Goal: Transaction & Acquisition: Purchase product/service

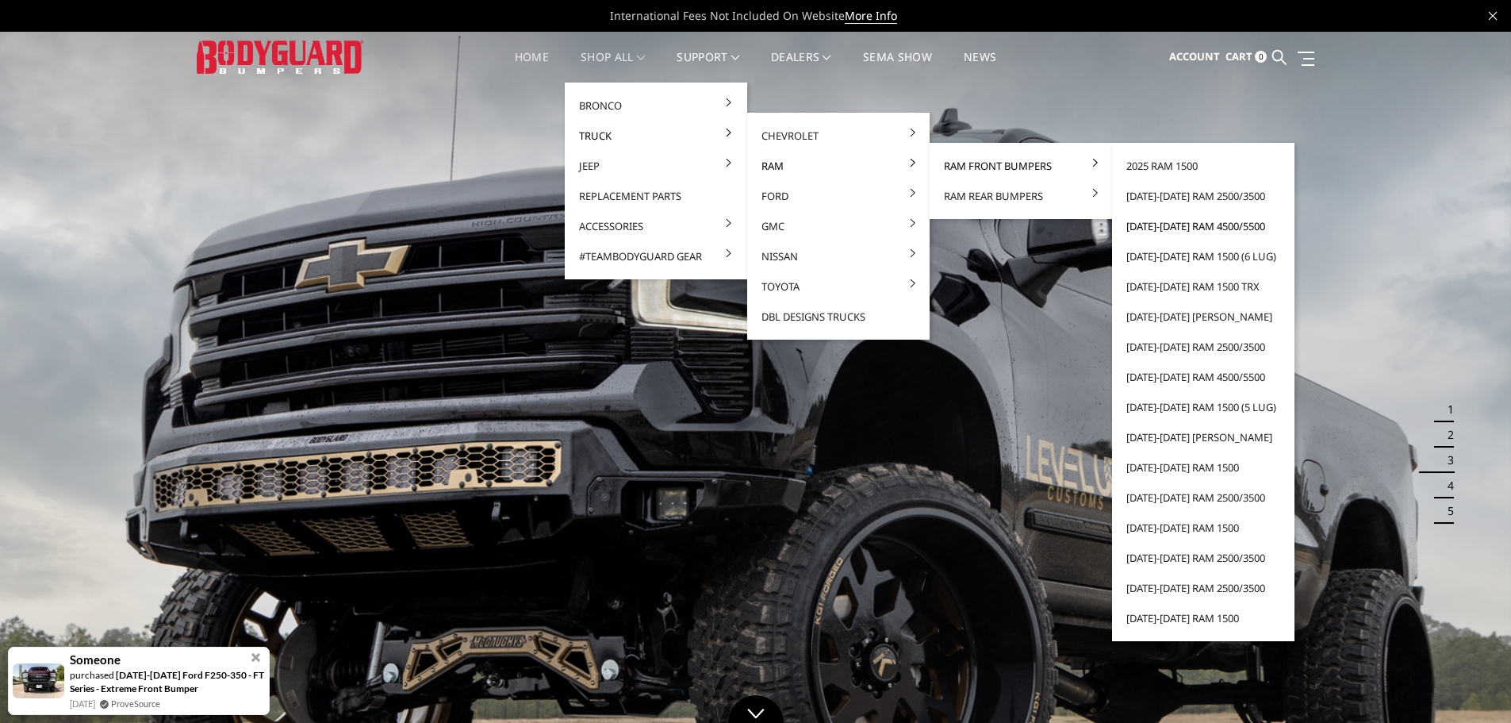
click at [1191, 228] on link "[DATE]-[DATE] Ram 4500/5500" at bounding box center [1203, 226] width 170 height 30
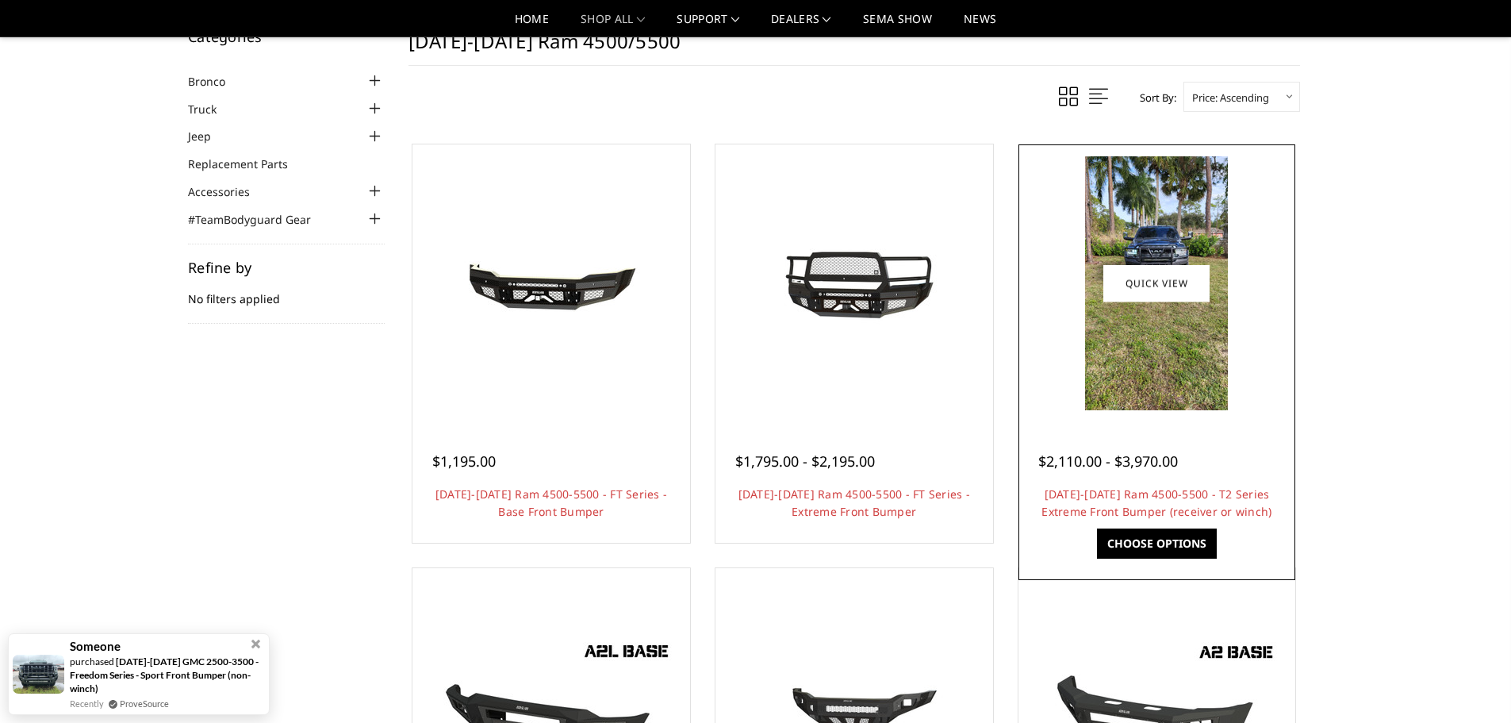
scroll to position [79, 0]
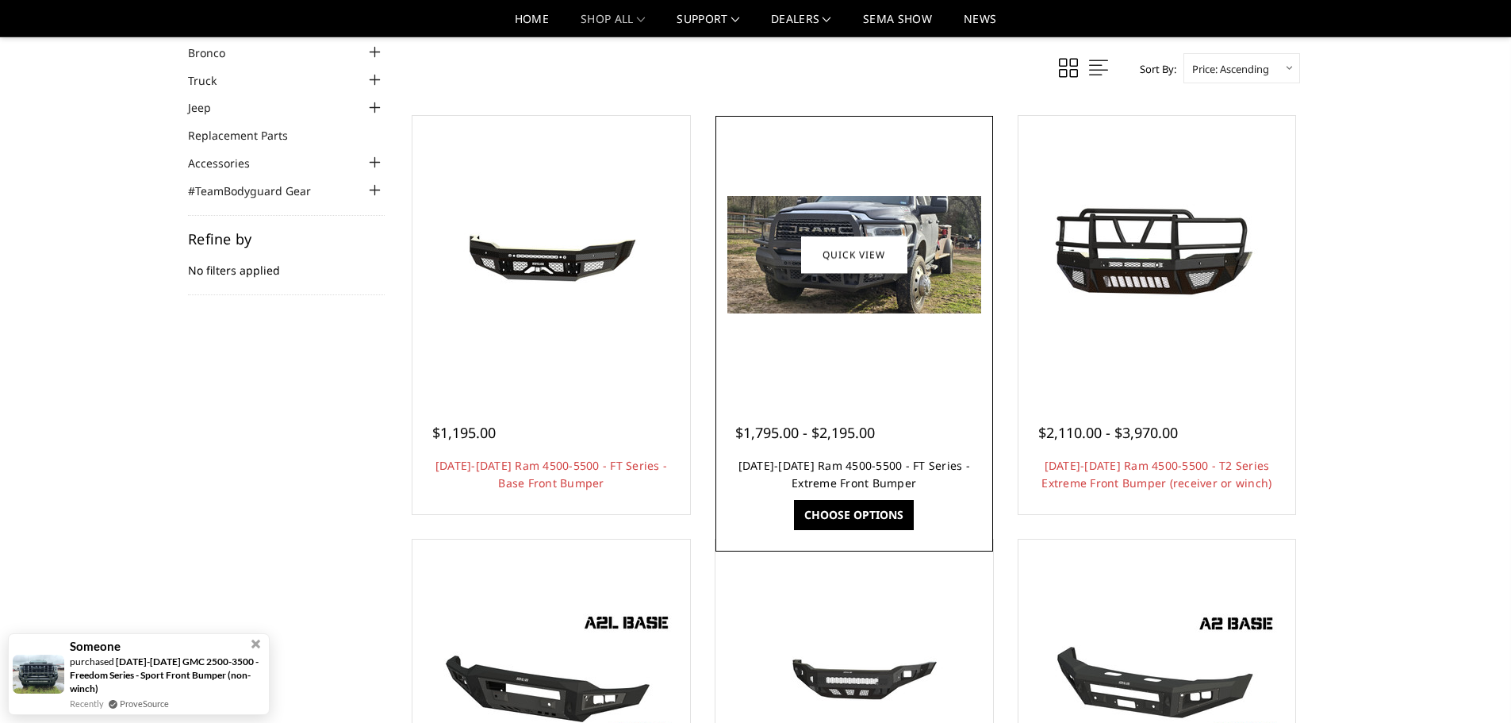
click at [824, 468] on link "[DATE]-[DATE] Ram 4500-5500 - FT Series - Extreme Front Bumper" at bounding box center [854, 474] width 232 height 33
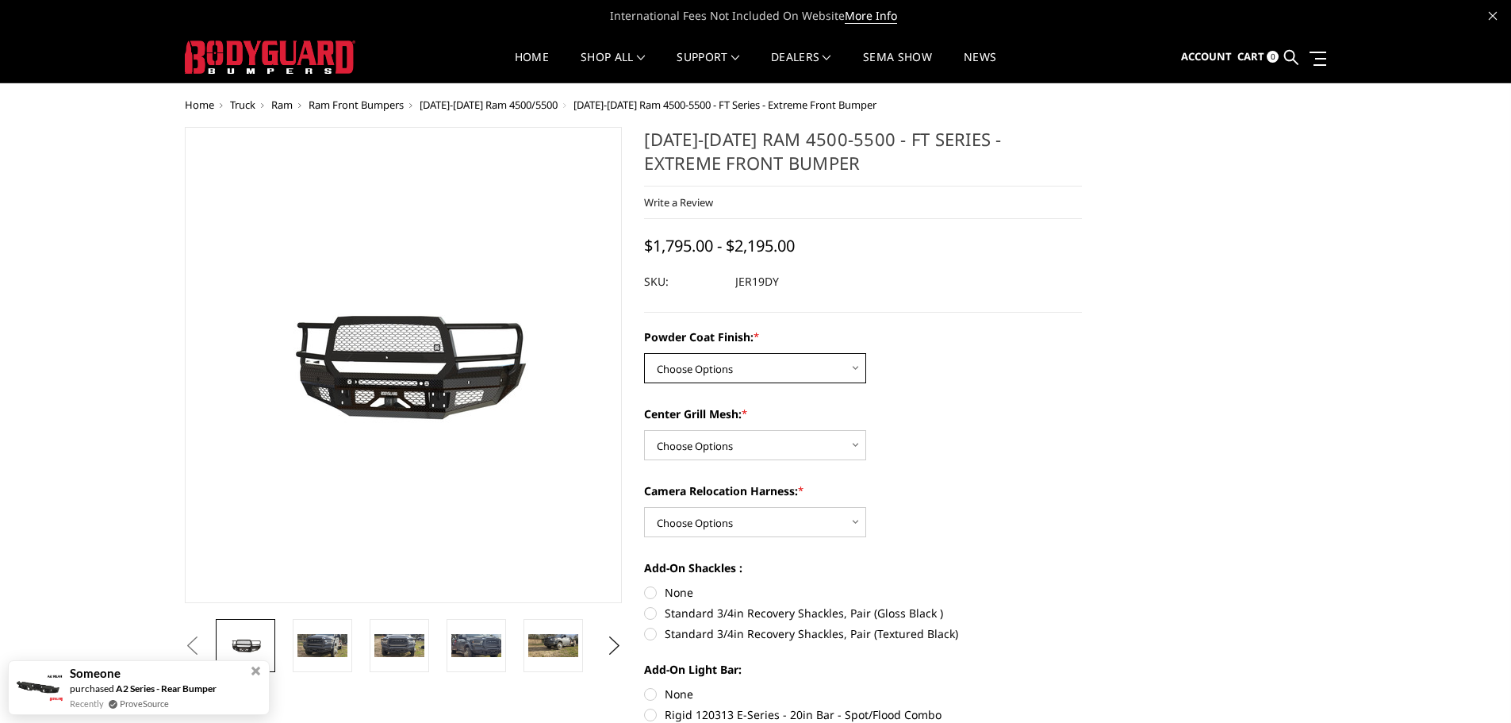
click at [786, 365] on select "Choose Options Bare Metal Gloss Black Powder Coat Textured Black Powder Coat" at bounding box center [755, 368] width 222 height 30
select select "3236"
click at [644, 353] on select "Choose Options Bare Metal Gloss Black Powder Coat Textured Black Powder Coat" at bounding box center [755, 368] width 222 height 30
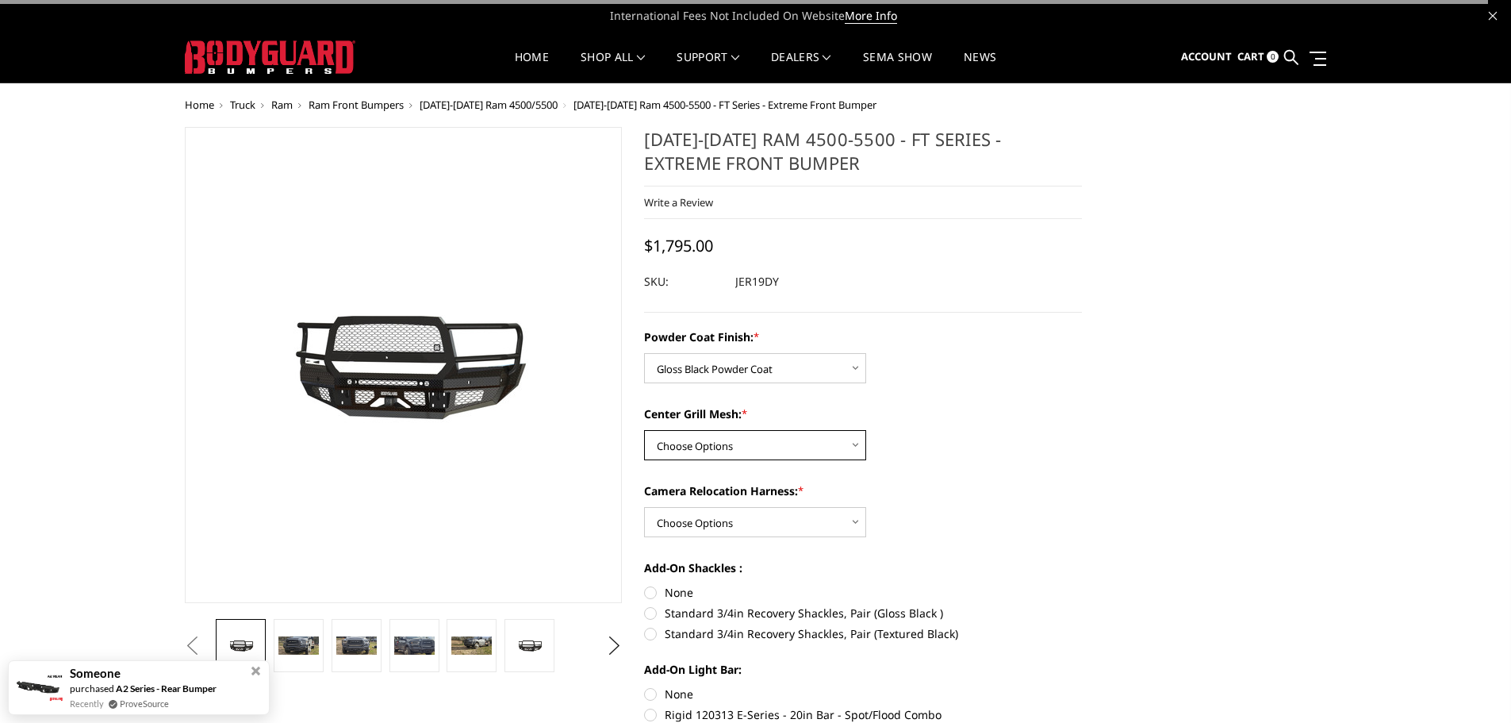
click at [723, 443] on select "Choose Options WITH Expanded Metal in Center Grill WITHOUT Expanded Metal in Ce…" at bounding box center [755, 445] width 222 height 30
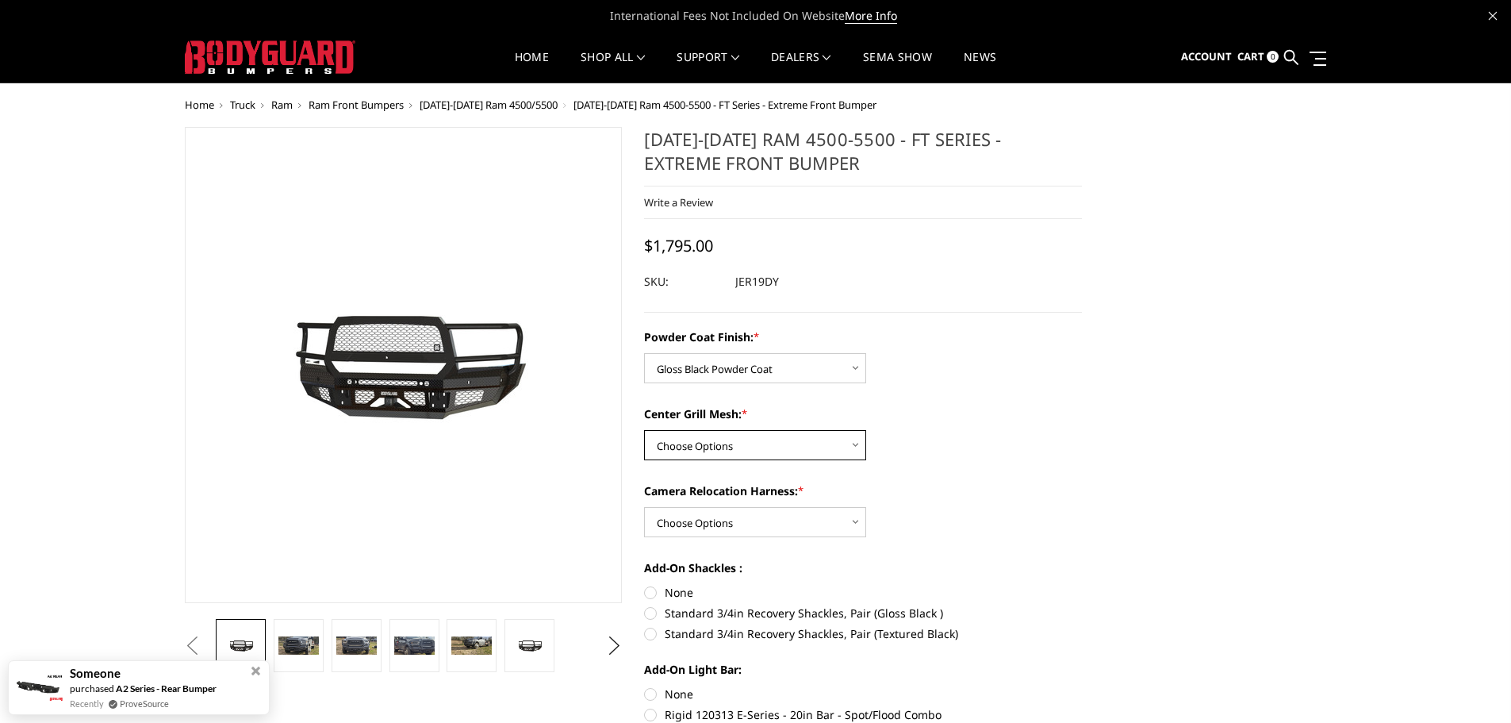
select select "3239"
click at [644, 430] on select "Choose Options WITH Expanded Metal in Center Grill WITHOUT Expanded Metal in Ce…" at bounding box center [755, 445] width 222 height 30
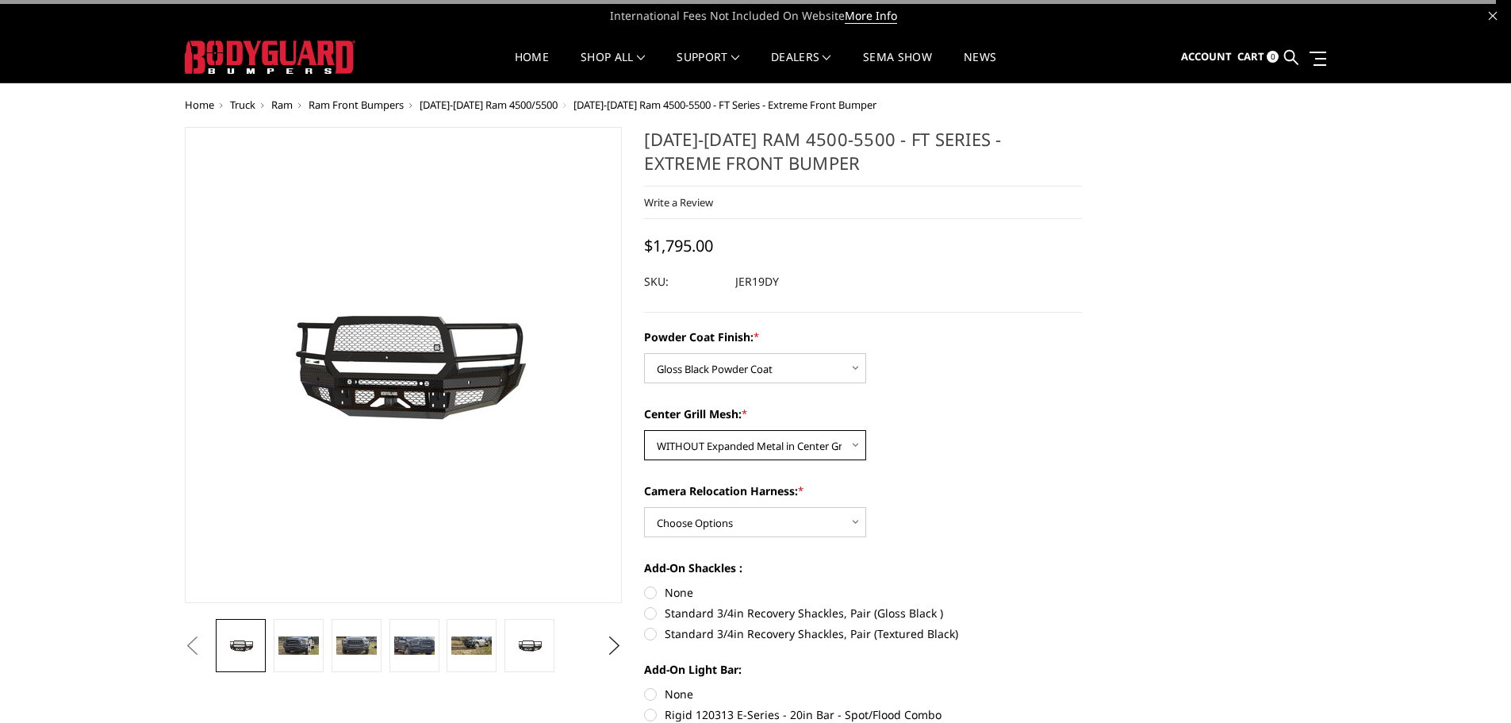
click at [750, 447] on select "Choose Options WITH Expanded Metal in Center Grill WITHOUT Expanded Metal in Ce…" at bounding box center [755, 445] width 222 height 30
click at [722, 523] on select "Choose Options WITH Camera Relocation Harness WITHOUT Camera Relocation Harness" at bounding box center [755, 522] width 222 height 30
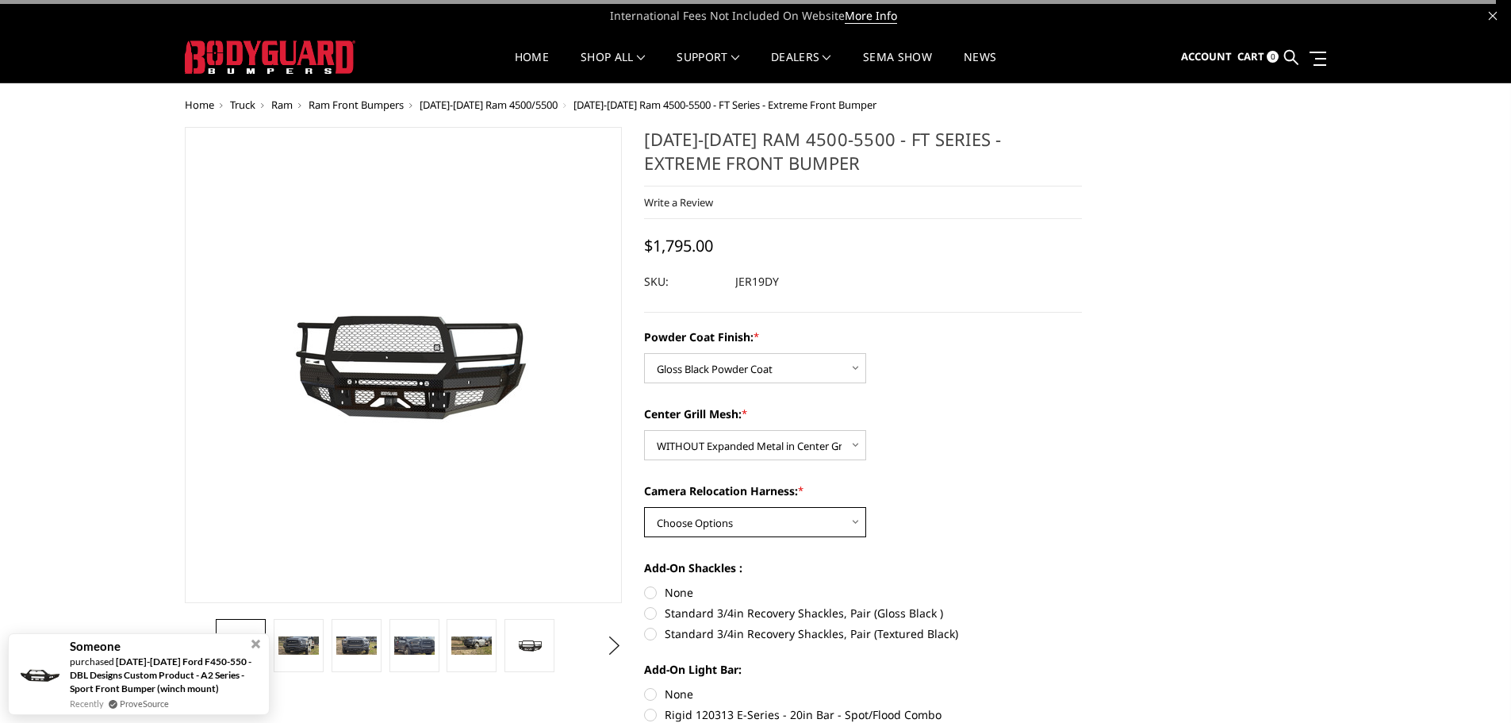
select select "3241"
click at [644, 507] on select "Choose Options WITH Camera Relocation Harness WITHOUT Camera Relocation Harness" at bounding box center [755, 522] width 222 height 30
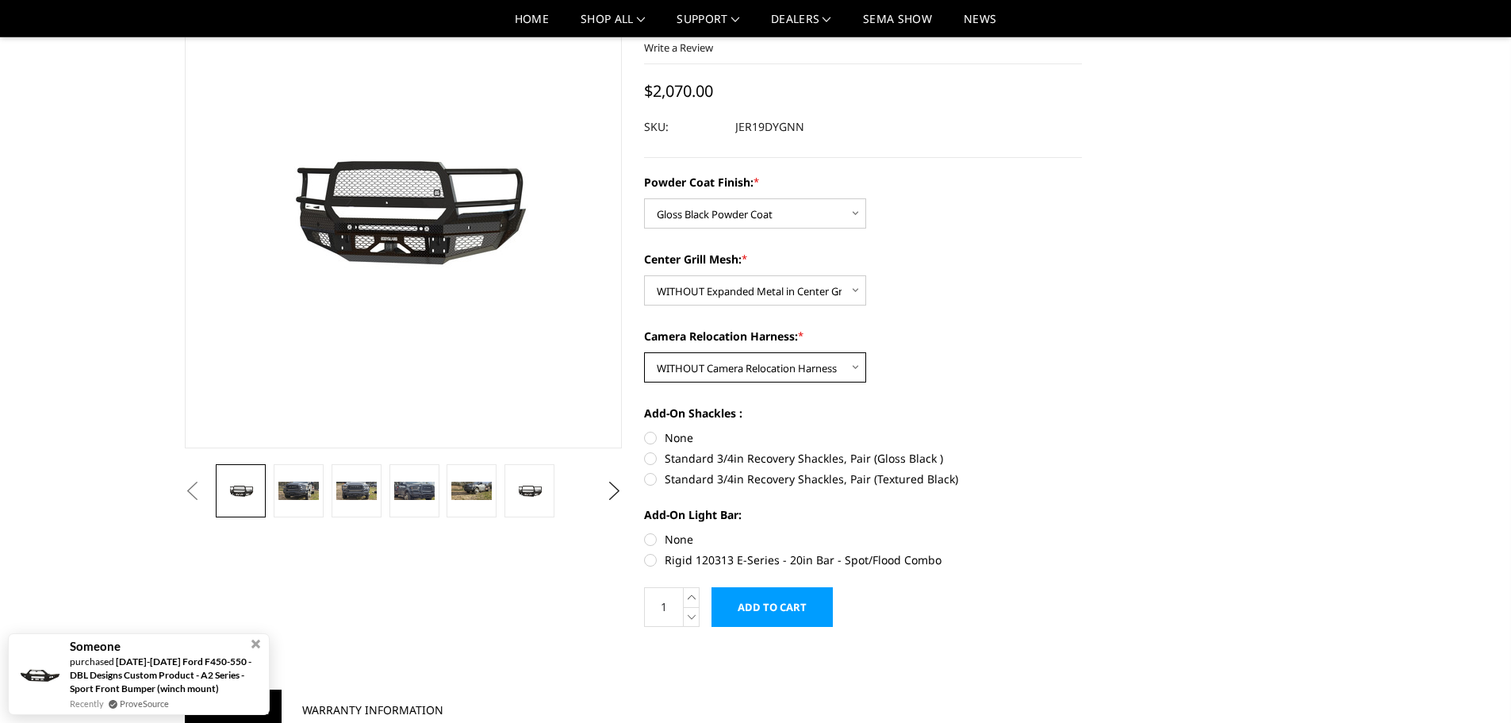
scroll to position [79, 0]
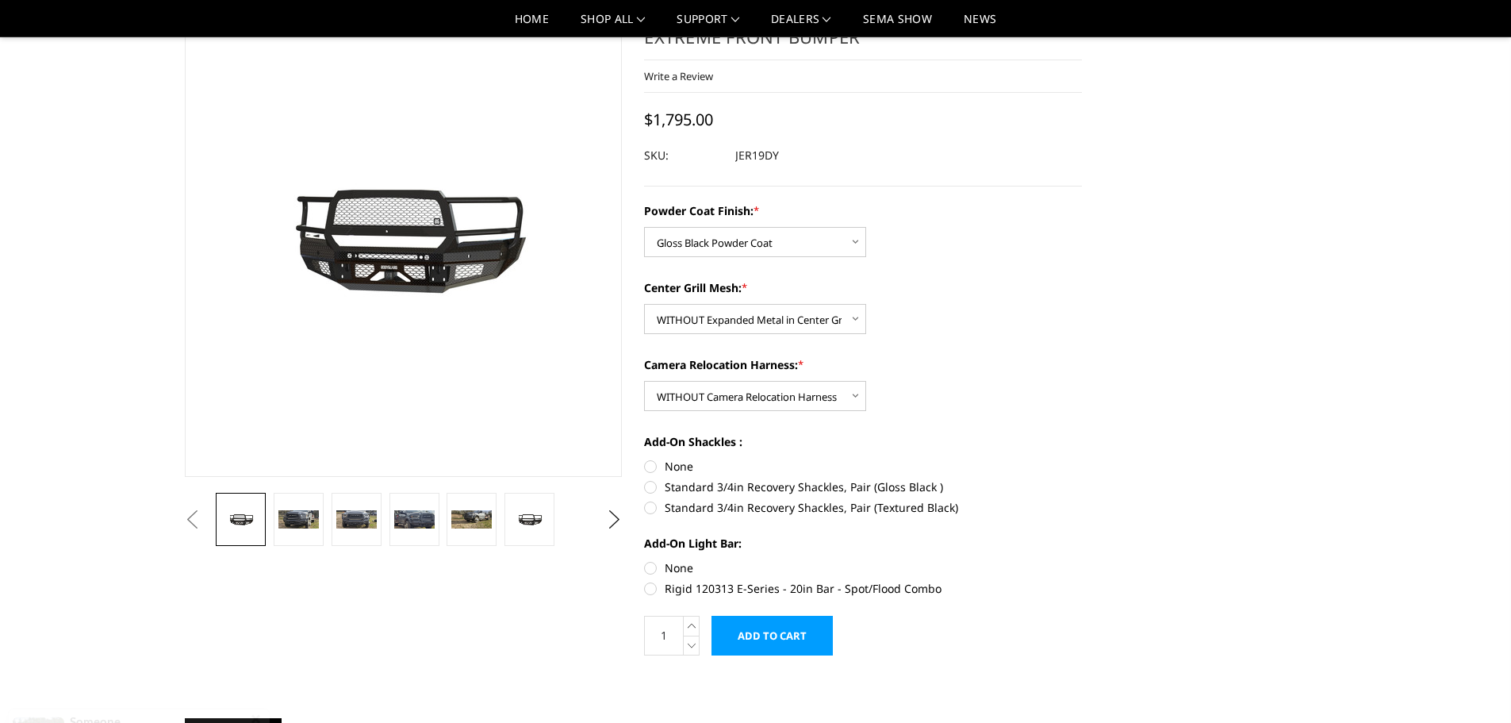
click at [652, 462] on label "None" at bounding box center [863, 466] width 438 height 17
click at [645, 458] on input "None" at bounding box center [644, 458] width 1 height 1
radio input "true"
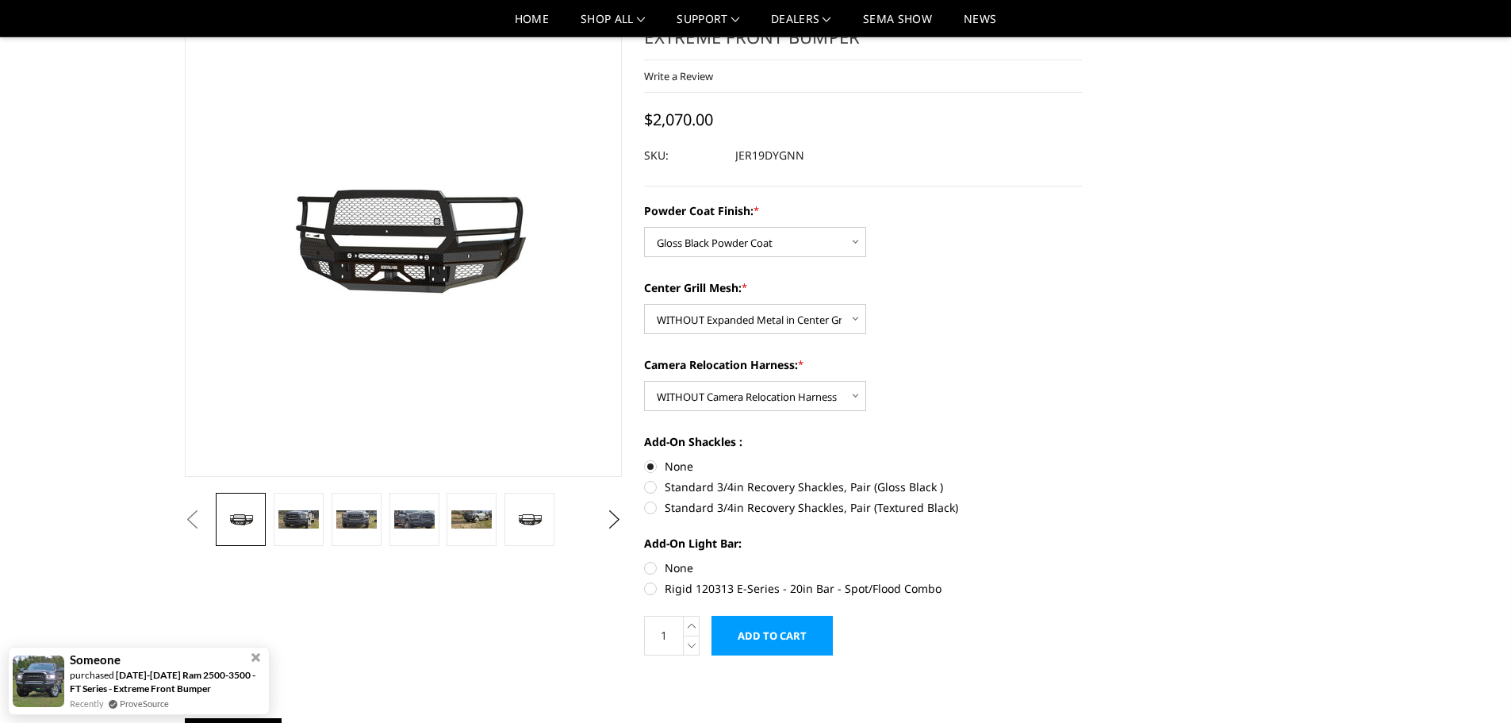
click at [650, 563] on label "None" at bounding box center [863, 567] width 438 height 17
click at [645, 560] on input "None" at bounding box center [644, 559] width 1 height 1
radio input "true"
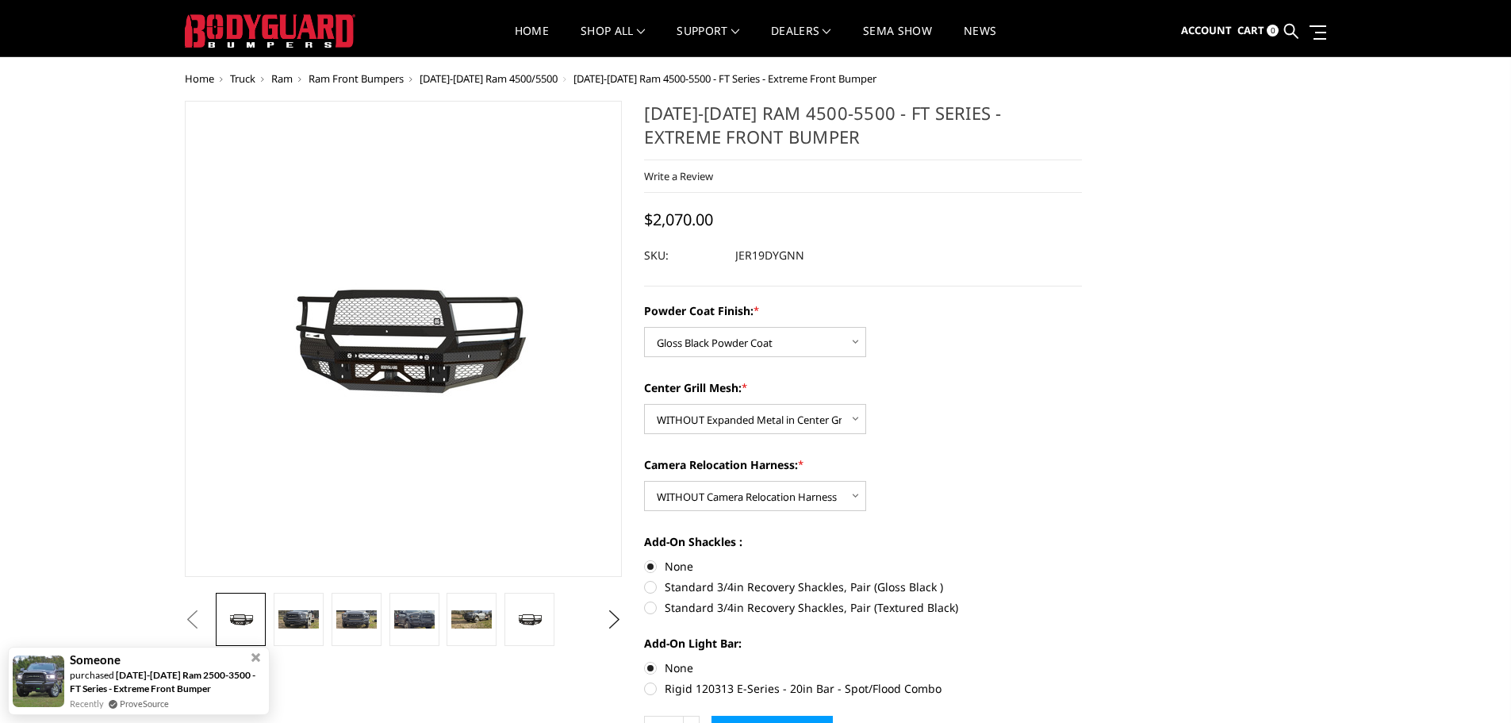
scroll to position [0, 0]
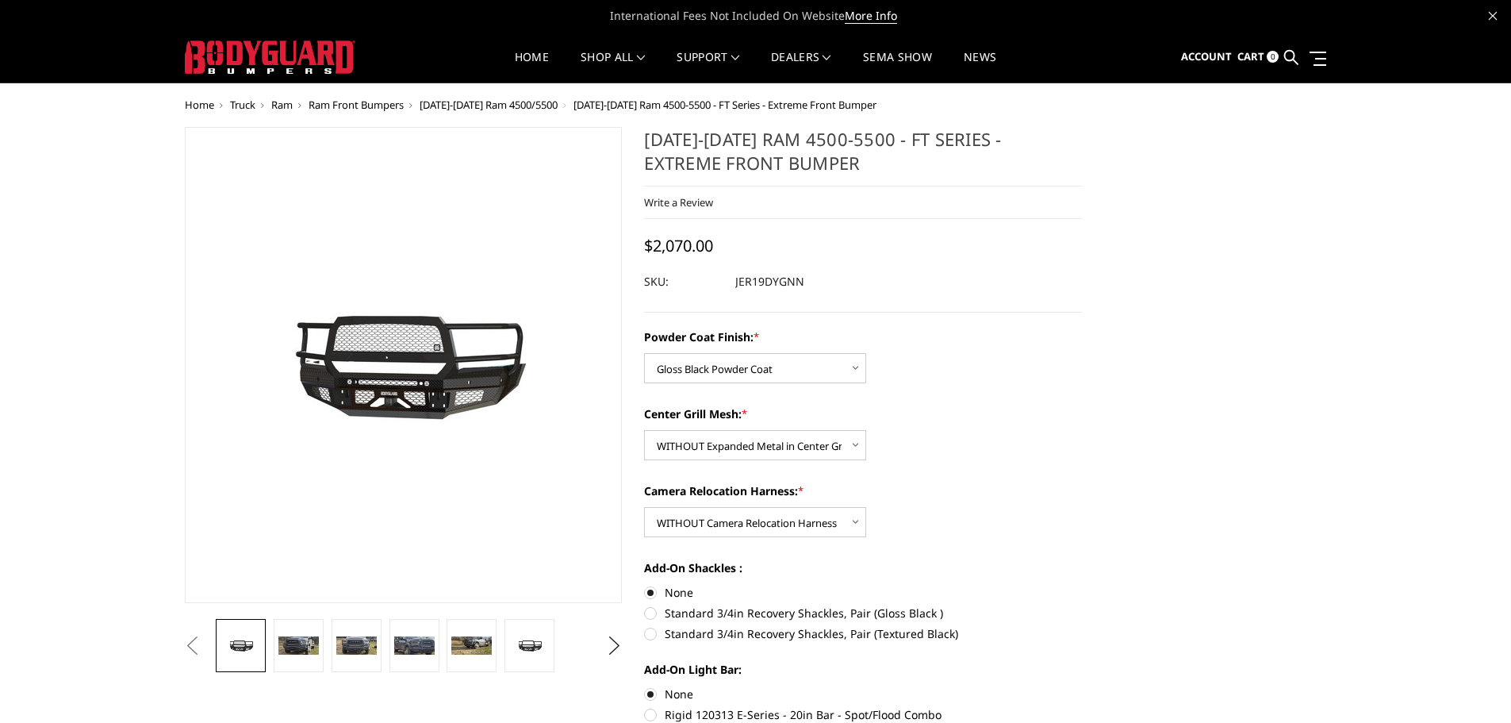
drag, startPoint x: 736, startPoint y: 282, endPoint x: 765, endPoint y: 282, distance: 29.4
click at [765, 282] on dd "JER19DYGNN" at bounding box center [769, 281] width 69 height 29
drag, startPoint x: 818, startPoint y: 286, endPoint x: 768, endPoint y: 286, distance: 50.8
click at [814, 286] on div at bounding box center [863, 281] width 438 height 29
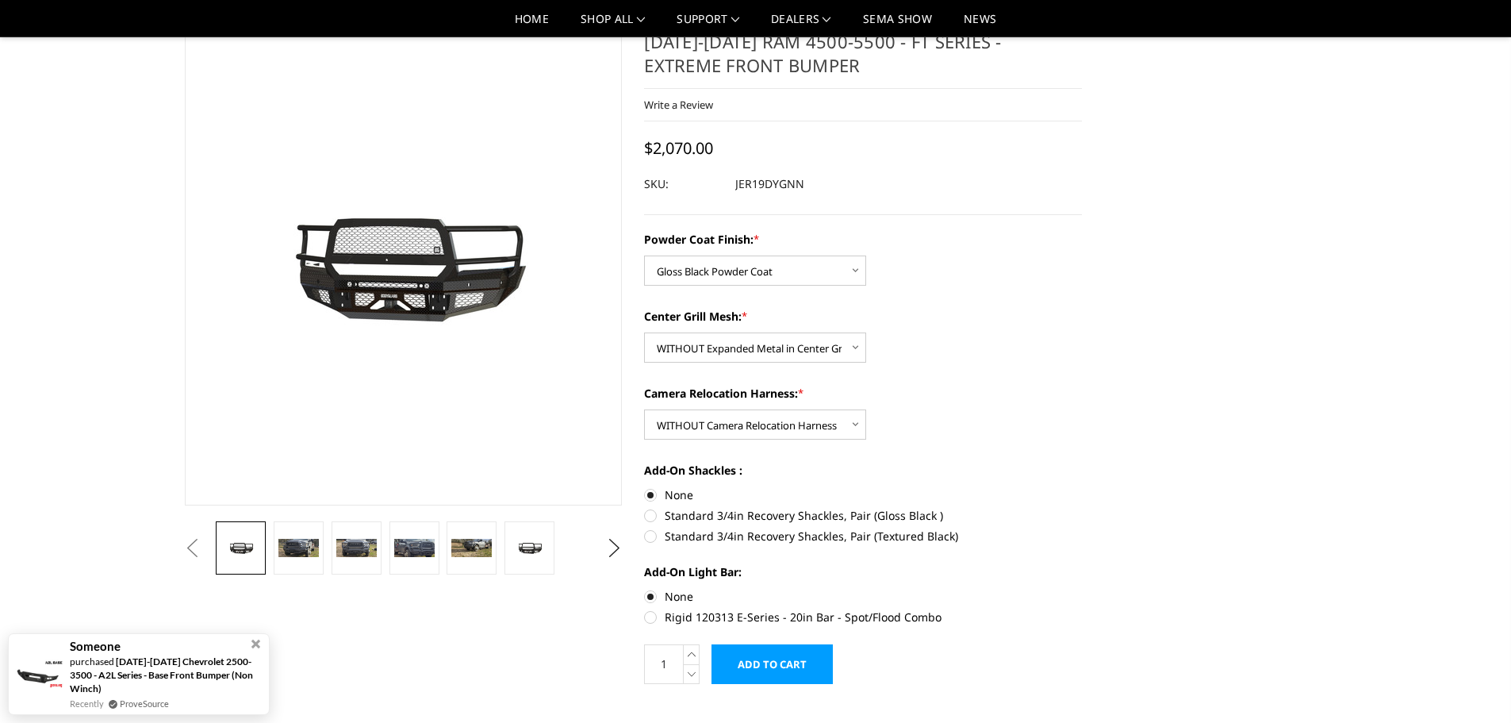
scroll to position [159, 0]
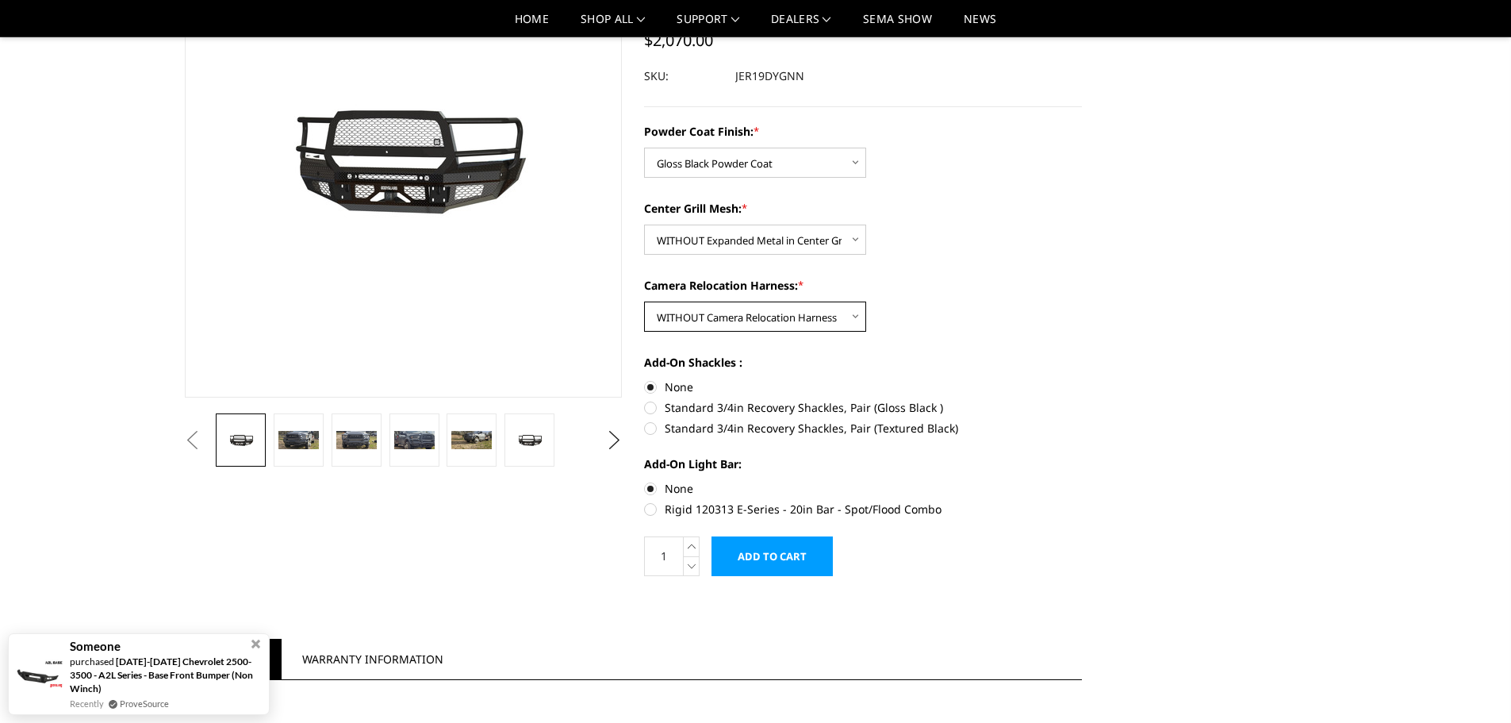
click at [815, 314] on select "Choose Options WITH Camera Relocation Harness WITHOUT Camera Relocation Harness" at bounding box center [755, 316] width 222 height 30
click at [823, 160] on select "Choose Options Bare Metal Gloss Black Powder Coat Textured Black Powder Coat" at bounding box center [755, 163] width 222 height 30
select select "3237"
click at [644, 148] on select "Choose Options Bare Metal Gloss Black Powder Coat Textured Black Powder Coat" at bounding box center [755, 163] width 222 height 30
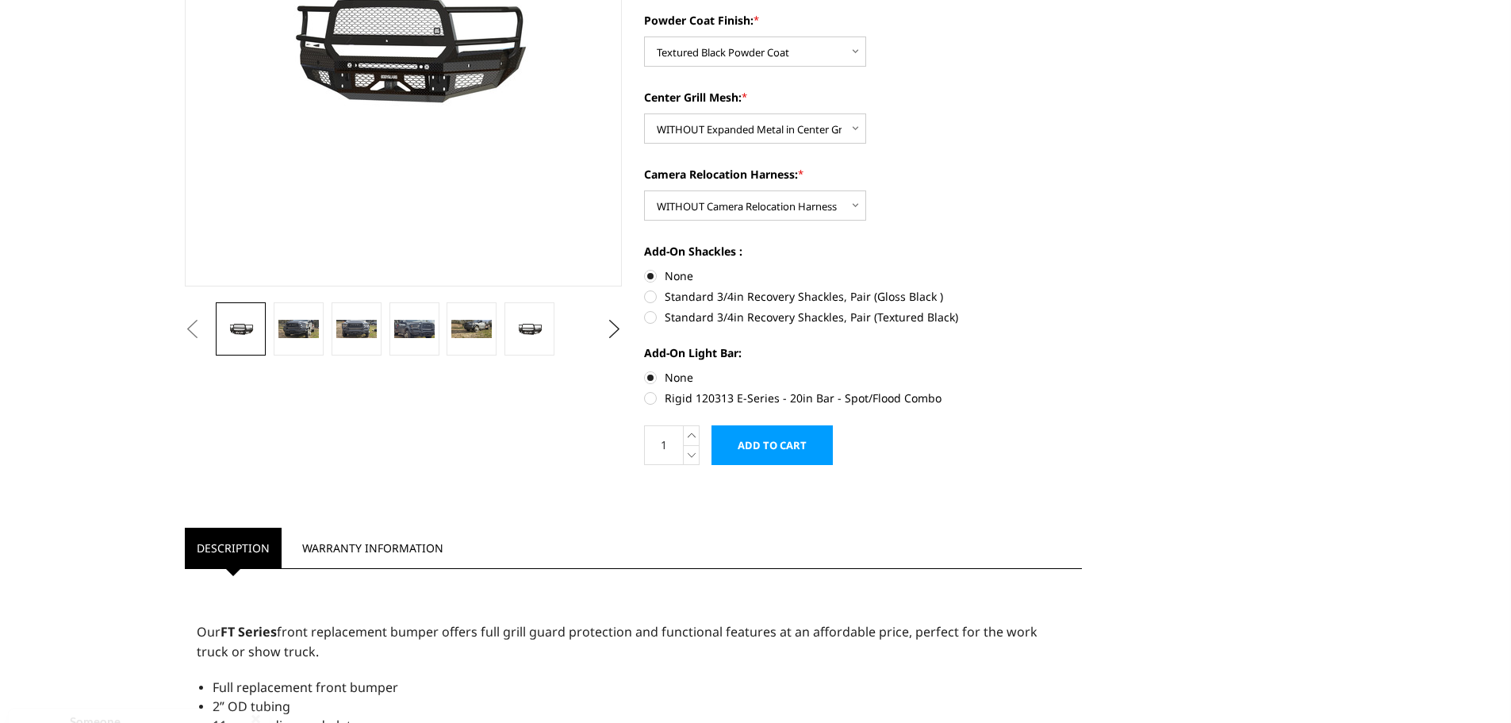
scroll to position [0, 0]
